Goal: Information Seeking & Learning: Learn about a topic

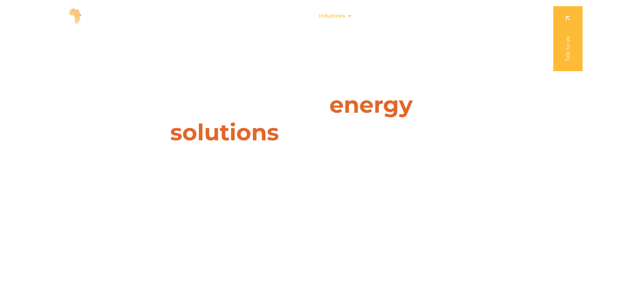
click at [351, 16] on icon "Menu" at bounding box center [349, 15] width 5 height 5
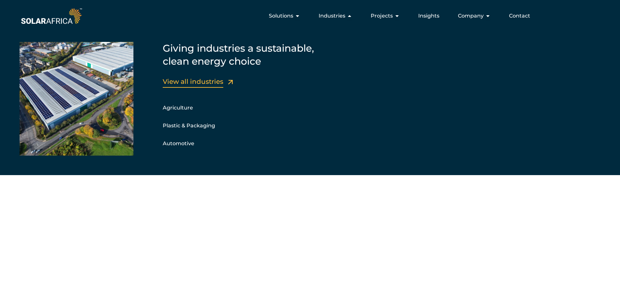
click at [190, 78] on link "View all industries" at bounding box center [193, 82] width 60 height 8
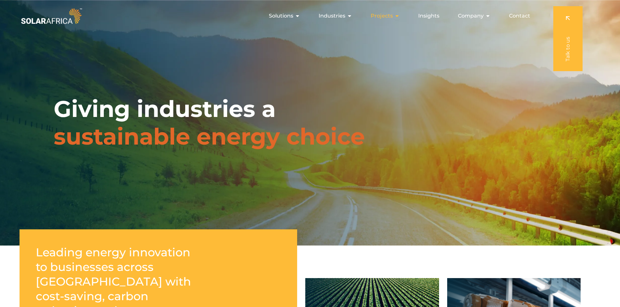
click at [388, 16] on span "Projects" at bounding box center [381, 16] width 22 height 8
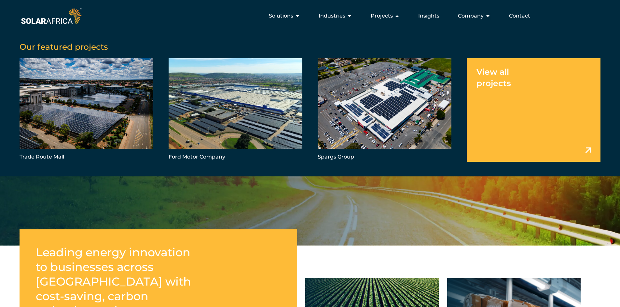
click at [490, 87] on link "Menu" at bounding box center [533, 109] width 134 height 103
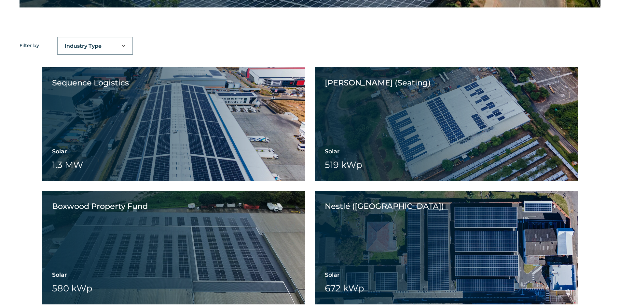
click at [99, 46] on select "Industry Type Agriculture Automotive Corporate Parks FMCG Food Processing Hospi…" at bounding box center [95, 46] width 75 height 13
select select "40"
click at [58, 40] on select "Industry Type Agriculture Automotive Corporate Parks FMCG Food Processing Hospi…" at bounding box center [95, 46] width 75 height 13
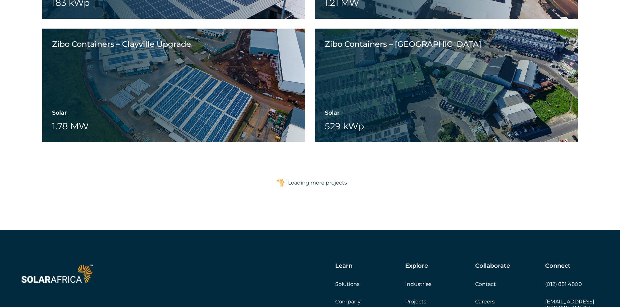
scroll to position [1027, 0]
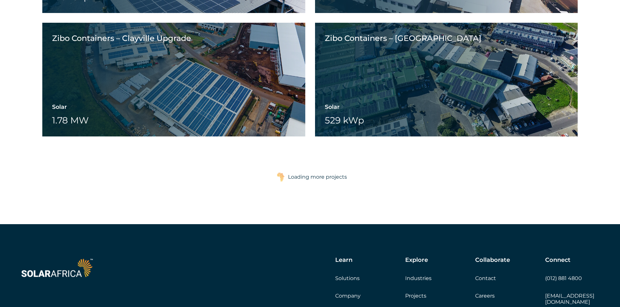
click at [291, 177] on div "Loading more projects" at bounding box center [317, 177] width 59 height 13
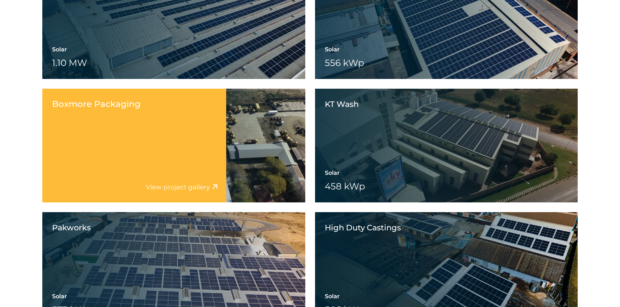
scroll to position [1494, 0]
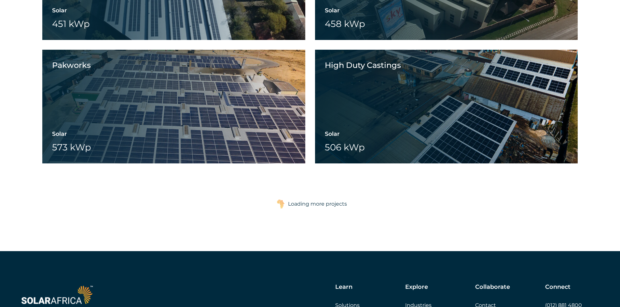
click at [304, 202] on div "Loading more projects" at bounding box center [317, 204] width 59 height 13
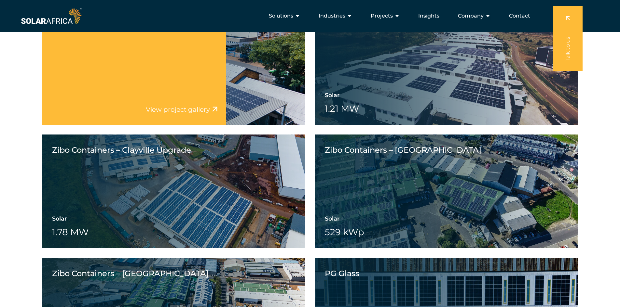
scroll to position [844, 0]
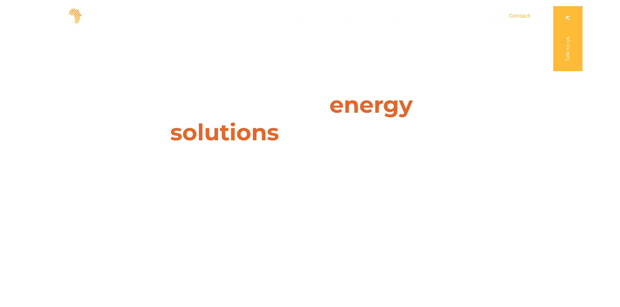
click at [515, 19] on span "Contact" at bounding box center [519, 16] width 21 height 8
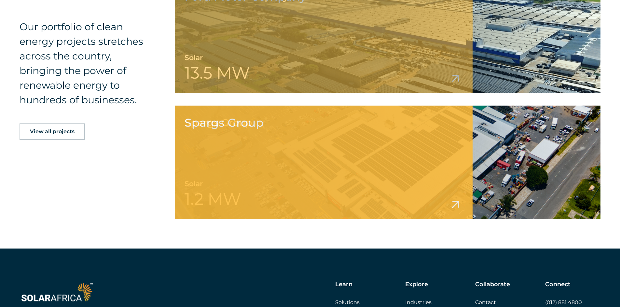
scroll to position [1041, 0]
